Goal: Register for event/course

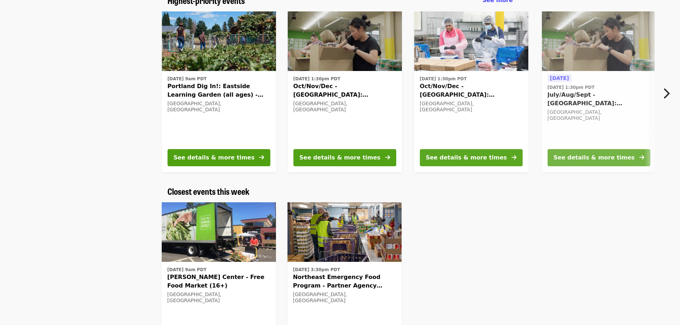
scroll to position [71, 0]
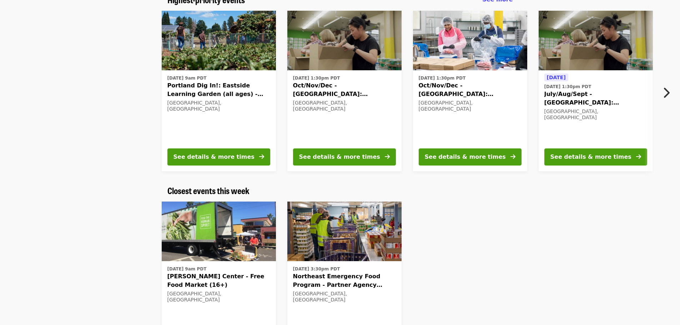
click at [663, 90] on icon "chevron-right icon" at bounding box center [665, 93] width 7 height 14
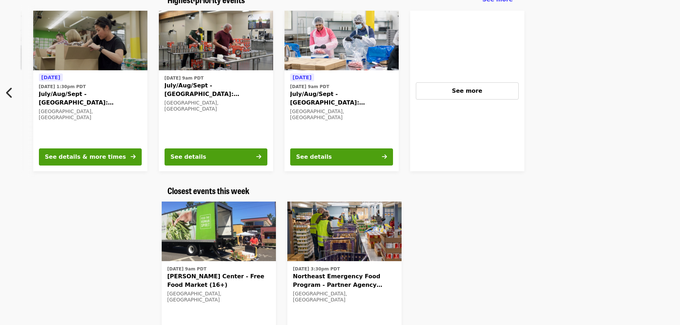
scroll to position [0, 510]
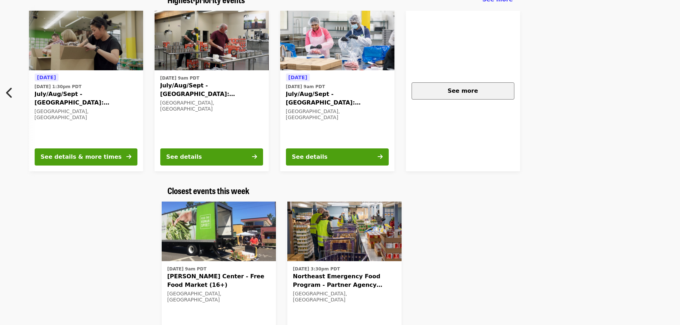
click at [462, 91] on span "See more" at bounding box center [462, 90] width 30 height 7
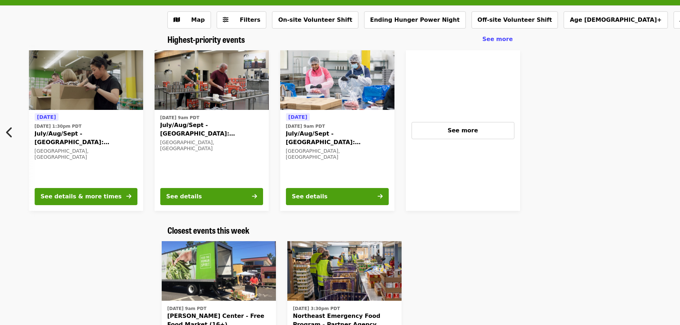
scroll to position [0, 0]
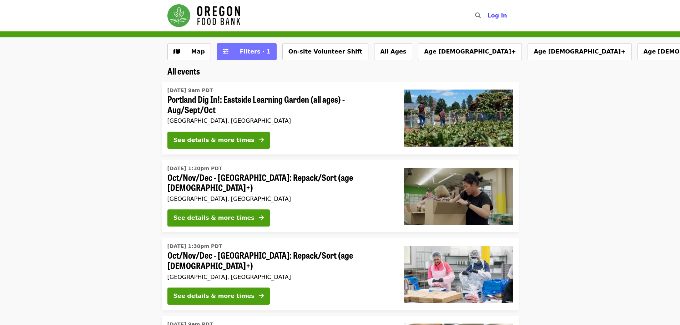
click at [261, 52] on button "Filters · 1" at bounding box center [247, 51] width 60 height 17
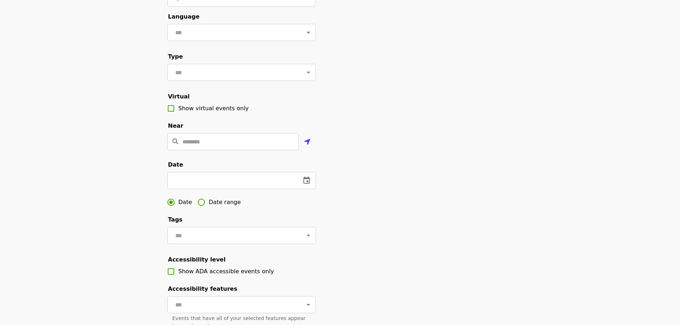
scroll to position [71, 0]
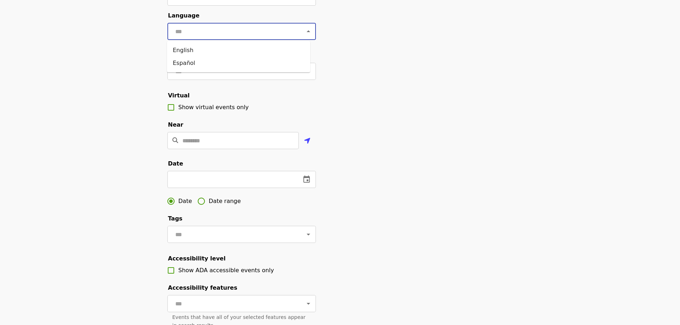
click at [232, 31] on input "text" at bounding box center [233, 32] width 120 height 14
click at [212, 47] on li "English" at bounding box center [238, 50] width 143 height 13
type input "*******"
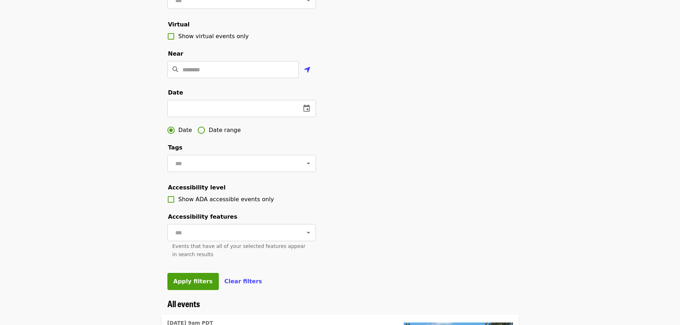
scroll to position [250, 0]
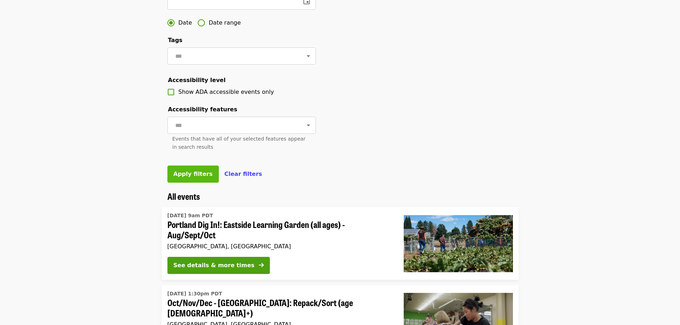
click at [202, 177] on span "Apply filters" at bounding box center [192, 174] width 39 height 7
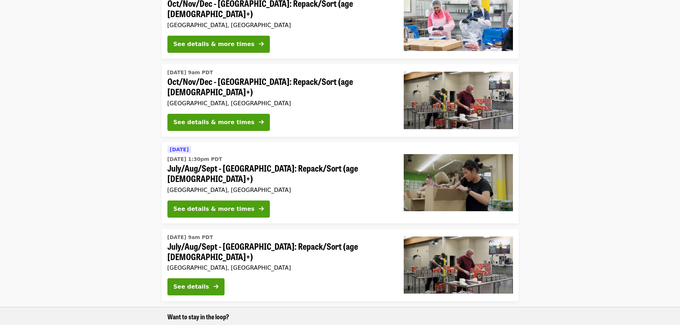
scroll to position [179, 0]
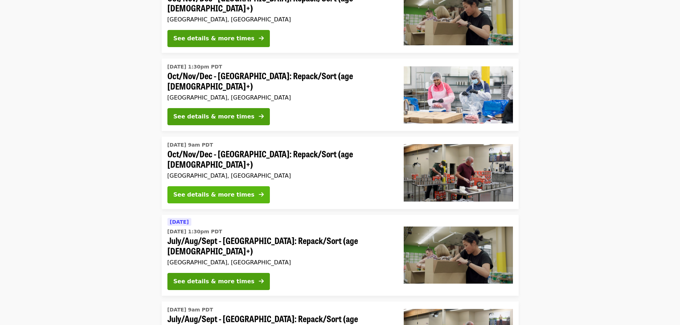
click at [239, 186] on button "See details & more times" at bounding box center [218, 194] width 102 height 17
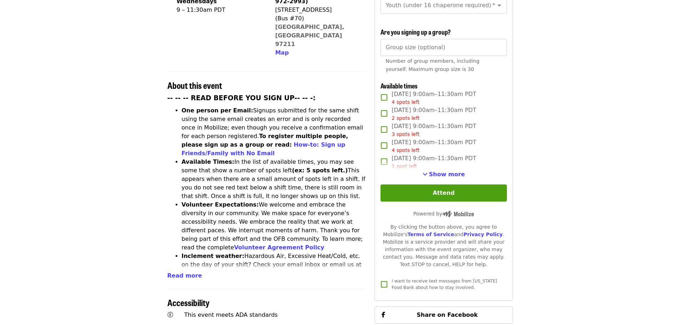
scroll to position [214, 0]
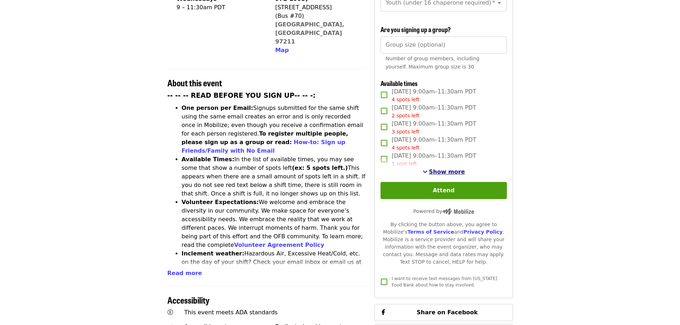
click at [444, 172] on span "Show more" at bounding box center [447, 171] width 36 height 7
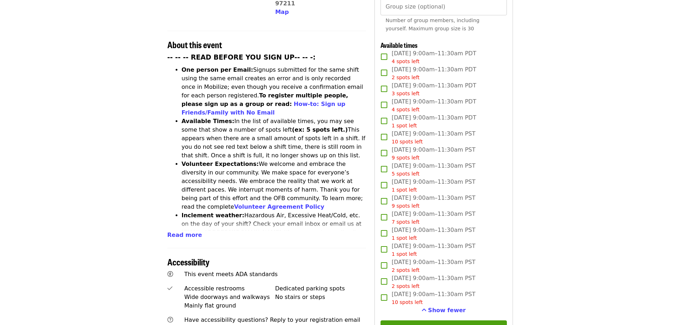
scroll to position [250, 0]
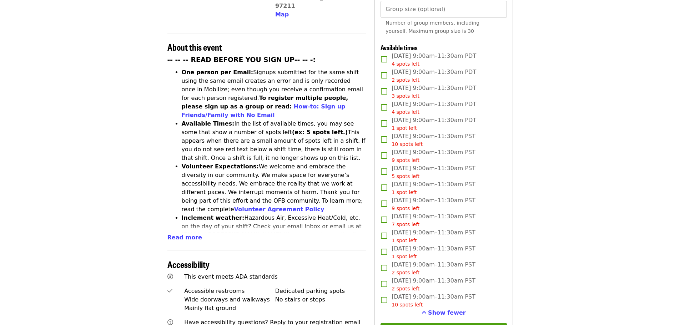
click at [529, 139] on article "Oct/Nov/Dec - Portland: Repack/Sort (age 16+) Highest Priority Volunteer Shift …" at bounding box center [340, 171] width 680 height 779
click at [519, 240] on article "Oct/Nov/Dec - Portland: Repack/Sort (age 16+) Highest Priority Volunteer Shift …" at bounding box center [340, 171] width 680 height 779
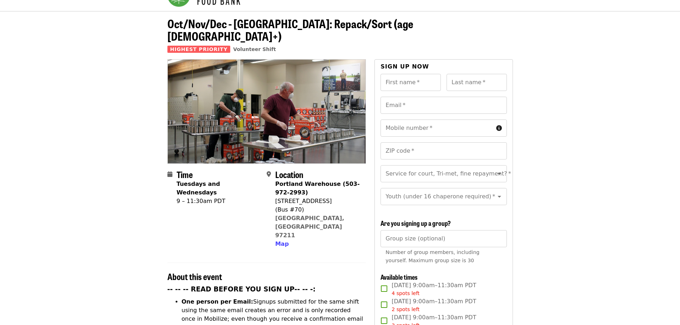
scroll to position [0, 0]
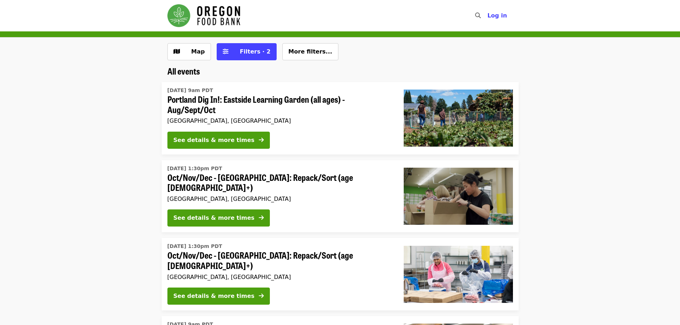
scroll to position [179, 0]
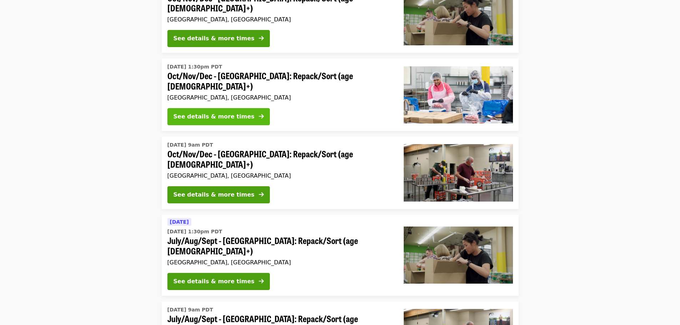
click at [230, 112] on div "See details & more times" at bounding box center [213, 116] width 81 height 9
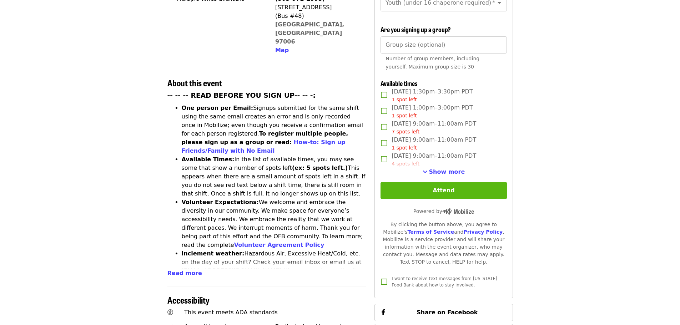
click at [468, 186] on button "Attend" at bounding box center [443, 190] width 126 height 17
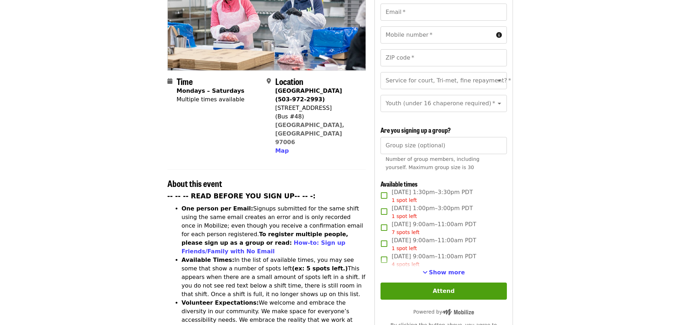
scroll to position [153, 0]
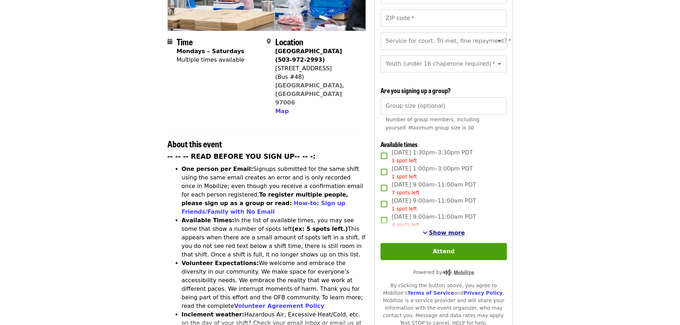
click at [453, 229] on span "Show more" at bounding box center [447, 232] width 36 height 7
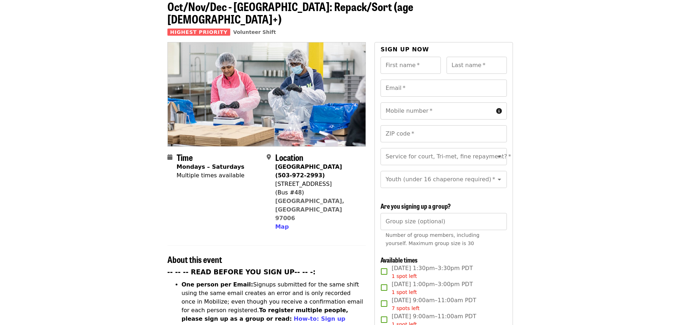
scroll to position [0, 0]
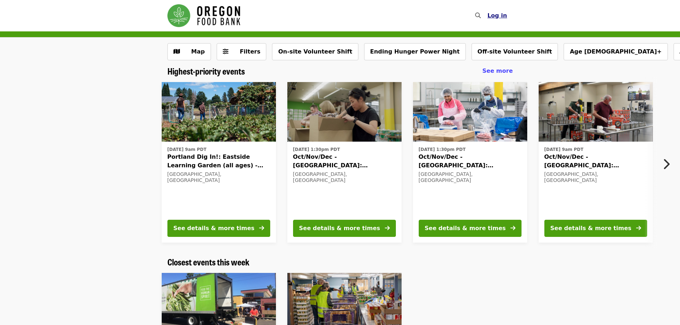
click at [505, 20] on button "Log in" at bounding box center [496, 16] width 31 height 14
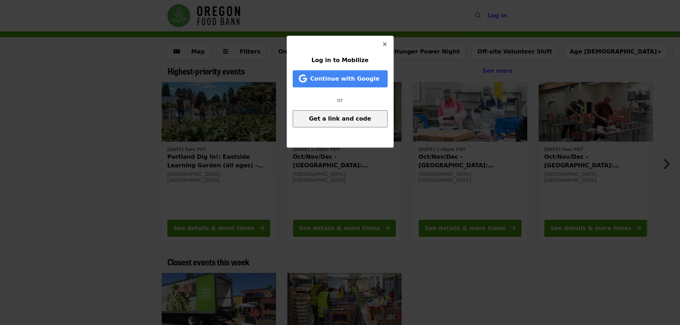
click at [332, 120] on span "Get a link and code" at bounding box center [340, 118] width 62 height 7
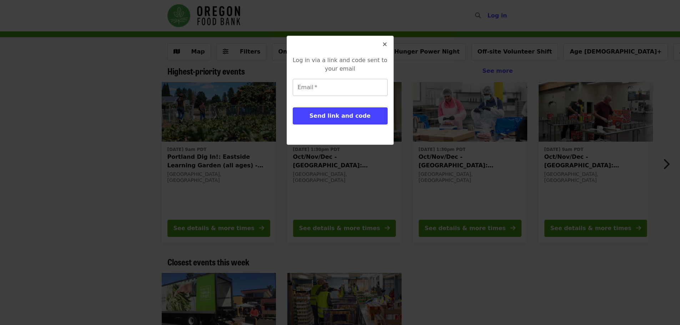
click at [354, 85] on input "Email   *" at bounding box center [340, 87] width 95 height 17
type input "**********"
click at [349, 125] on div "**********" at bounding box center [340, 99] width 95 height 86
click at [353, 119] on span "Send link and code" at bounding box center [339, 115] width 61 height 7
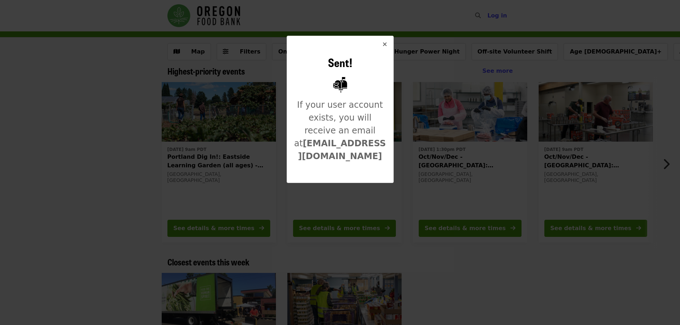
click at [385, 47] on icon "times icon" at bounding box center [385, 44] width 4 height 7
